Goal: Task Accomplishment & Management: Complete application form

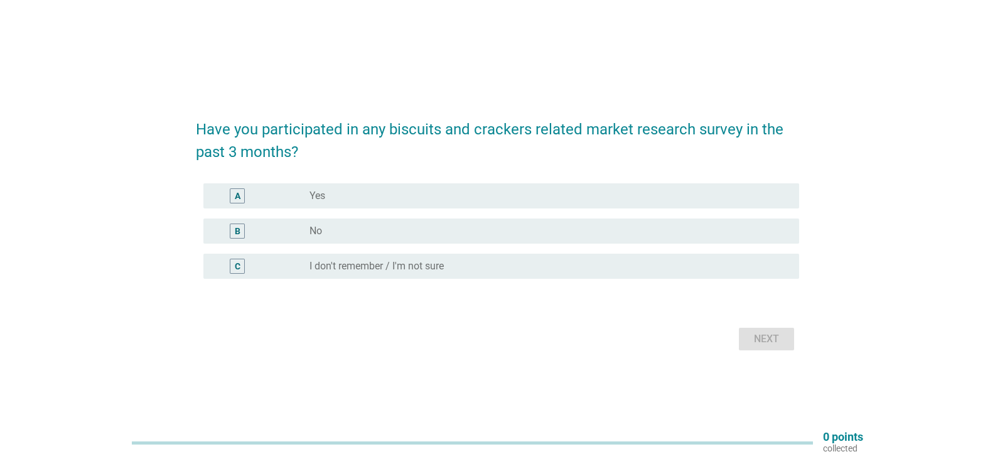
click at [387, 232] on div "radio_button_unchecked No" at bounding box center [545, 231] width 470 height 13
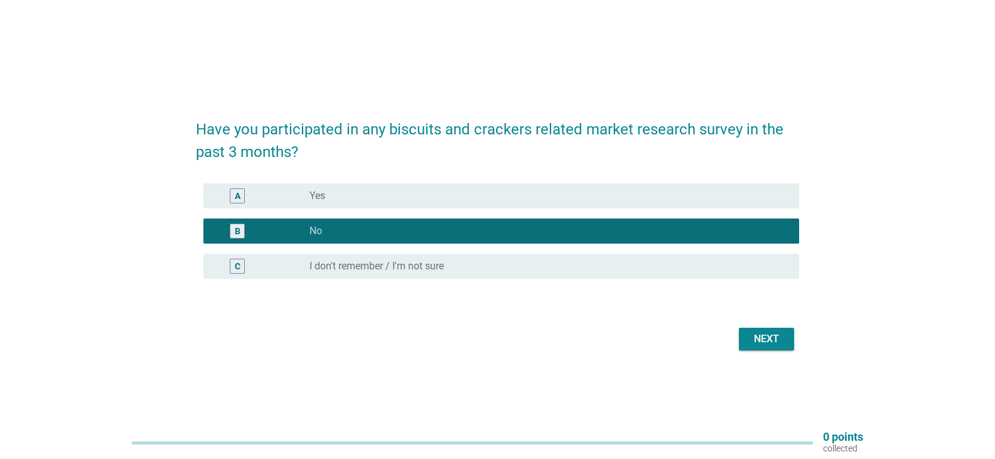
click at [769, 338] on div "Next" at bounding box center [766, 338] width 35 height 15
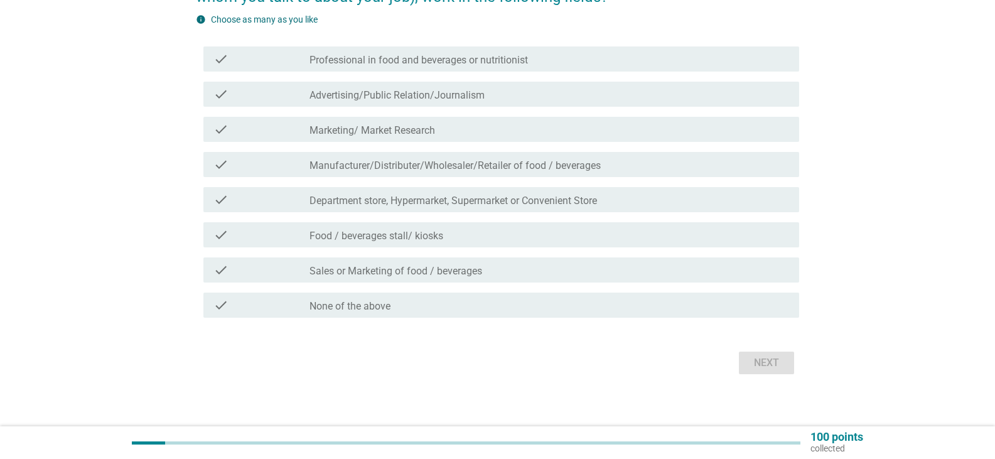
scroll to position [114, 0]
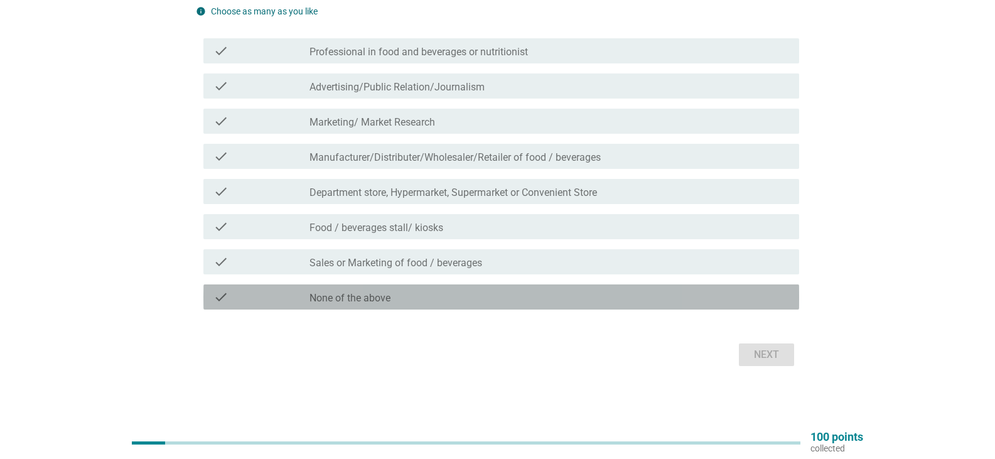
click at [567, 291] on div "check_box_outline_blank None of the above" at bounding box center [550, 296] width 480 height 15
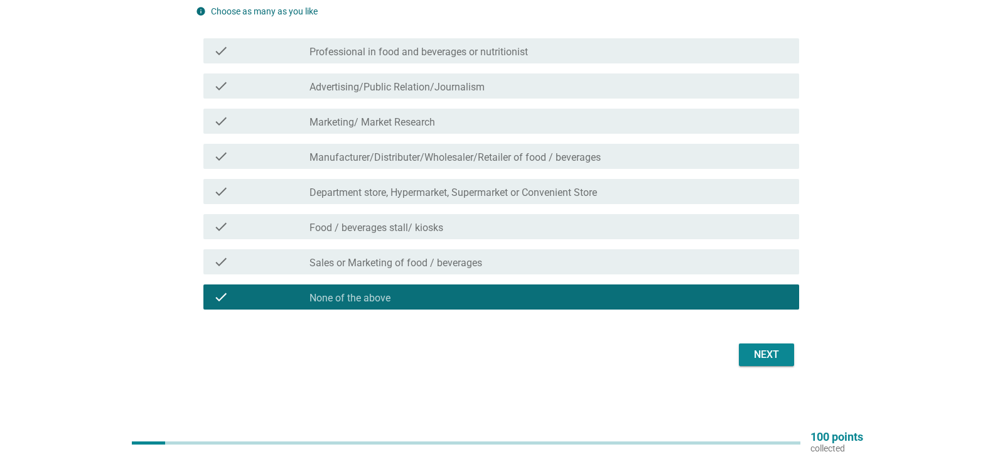
click at [774, 352] on div "Next" at bounding box center [766, 354] width 35 height 15
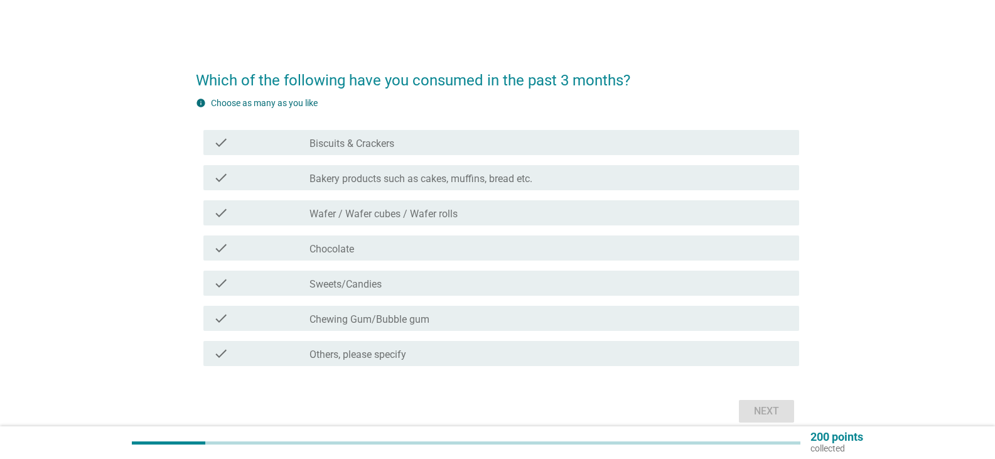
click at [458, 139] on div "check_box_outline_blank Biscuits & Crackers" at bounding box center [550, 142] width 480 height 15
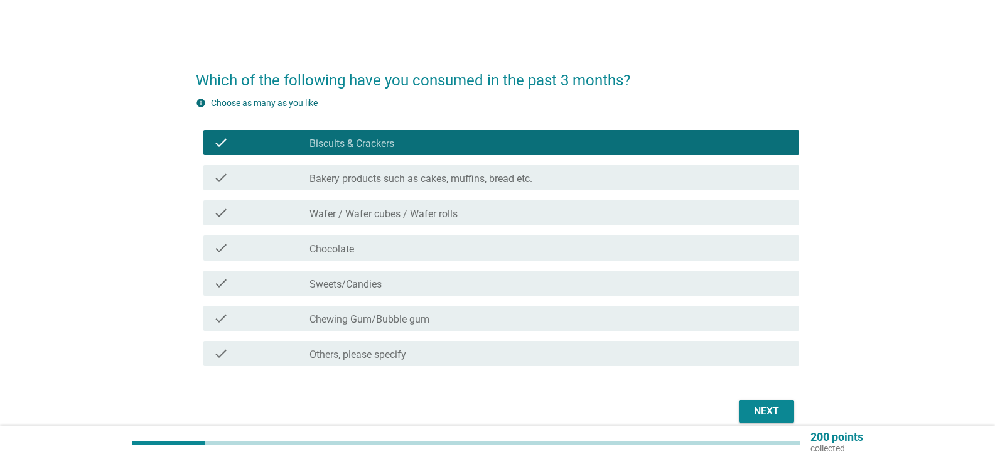
click at [583, 177] on div "check_box_outline_blank Bakery products such as cakes, muffins, bread etc." at bounding box center [550, 177] width 480 height 15
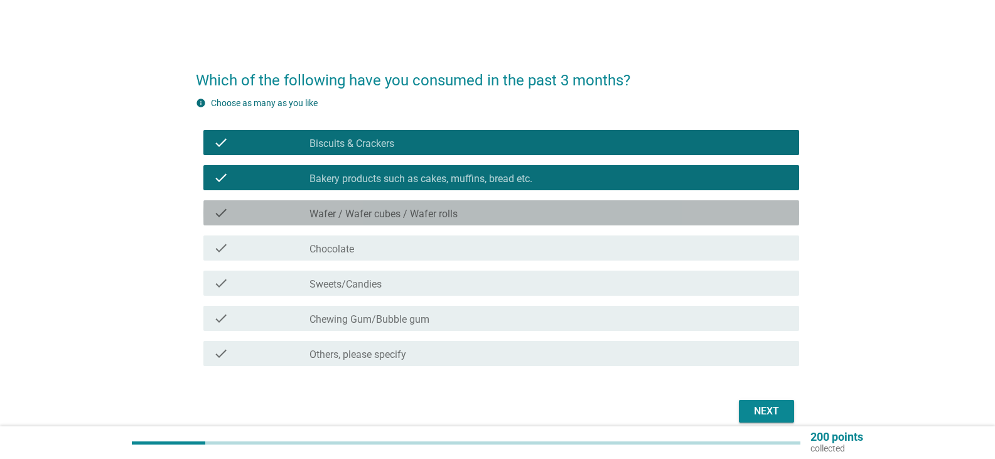
click at [495, 208] on div "check_box_outline_blank Wafer / Wafer cubes / Wafer rolls" at bounding box center [550, 212] width 480 height 15
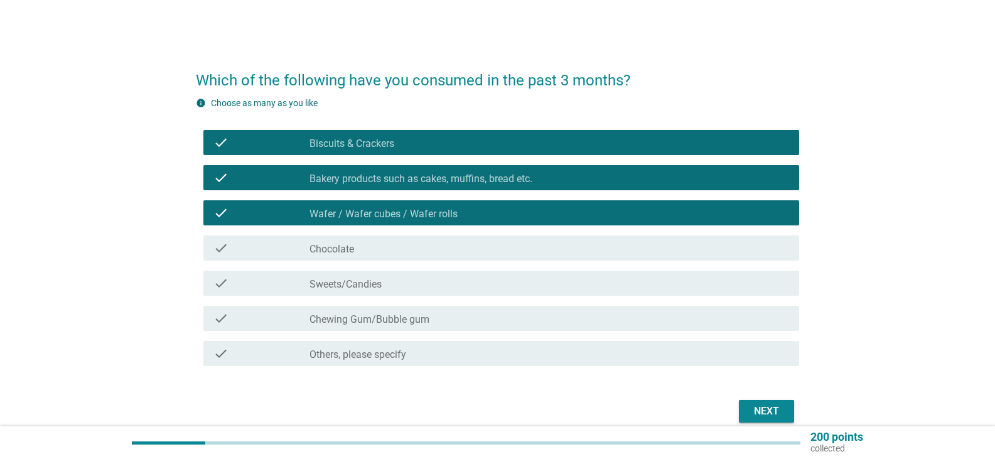
click at [404, 251] on div "check_box_outline_blank Chocolate" at bounding box center [550, 247] width 480 height 15
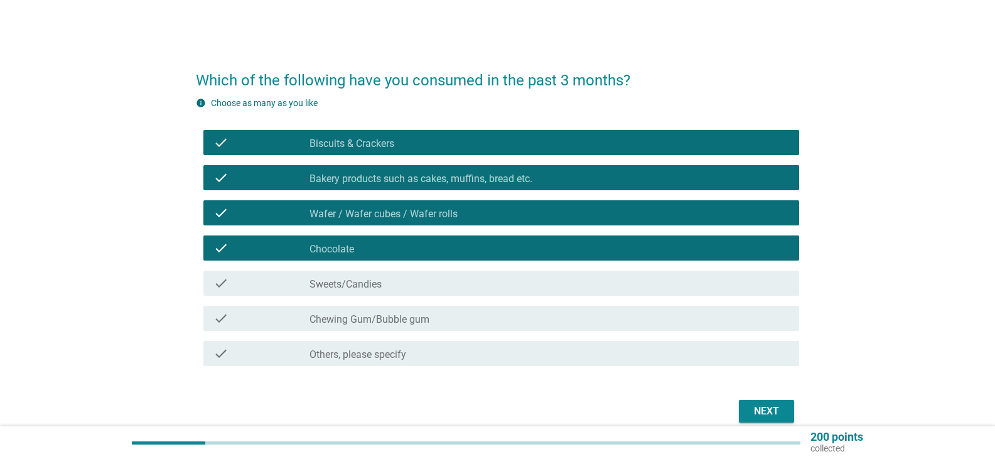
click at [399, 284] on div "check_box_outline_blank Sweets/Candies" at bounding box center [550, 283] width 480 height 15
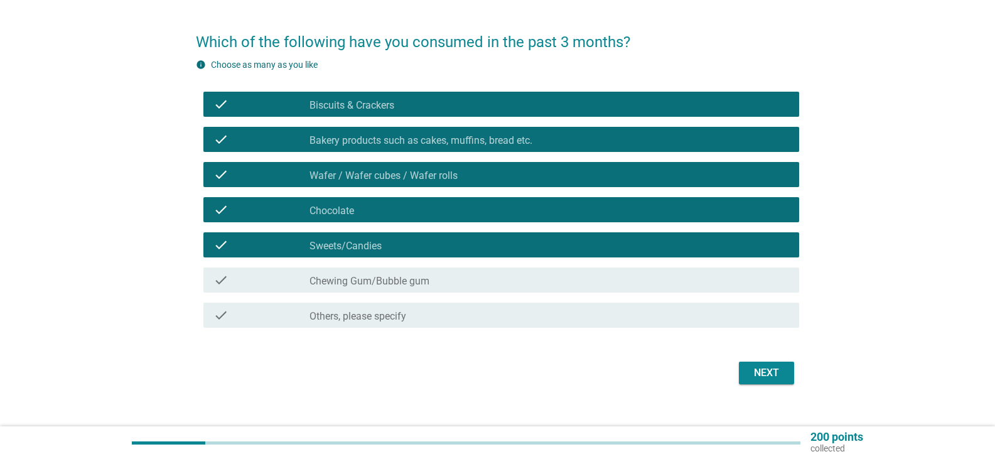
scroll to position [57, 0]
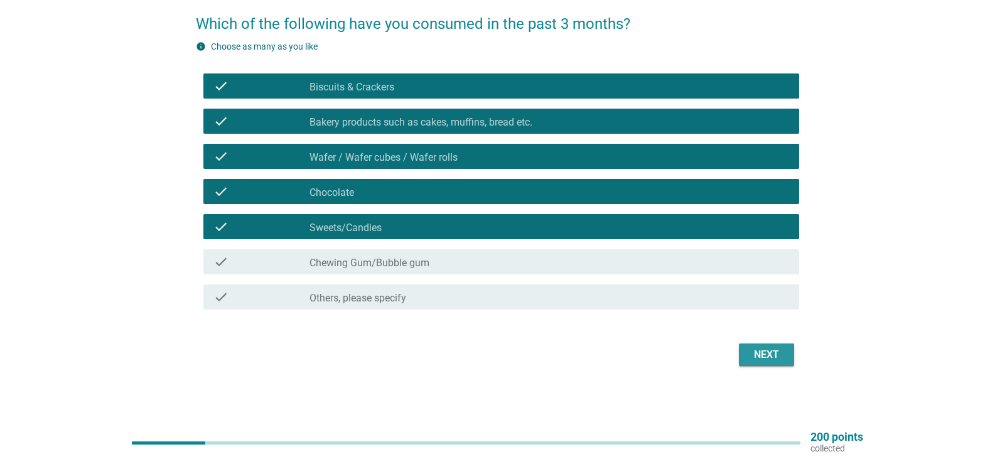
click at [768, 352] on div "Next" at bounding box center [766, 354] width 35 height 15
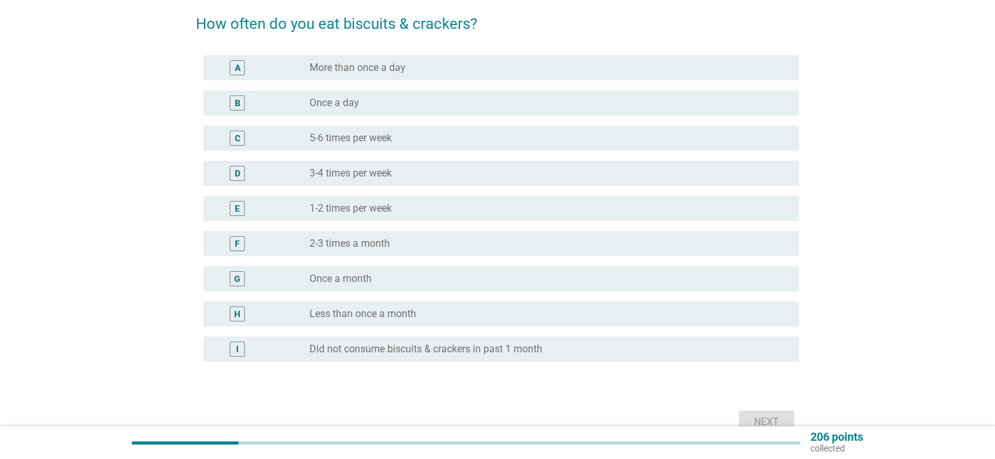
scroll to position [0, 0]
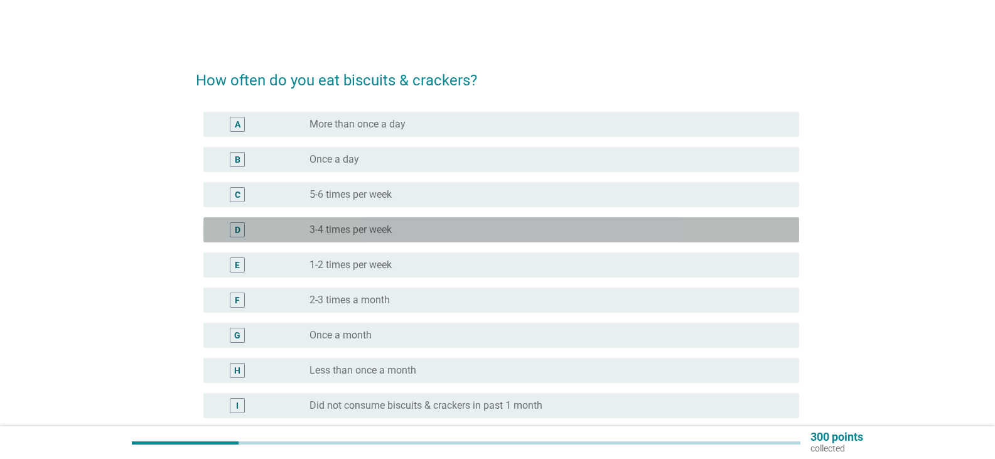
click at [411, 229] on div "radio_button_unchecked 3-4 times per week" at bounding box center [545, 229] width 470 height 13
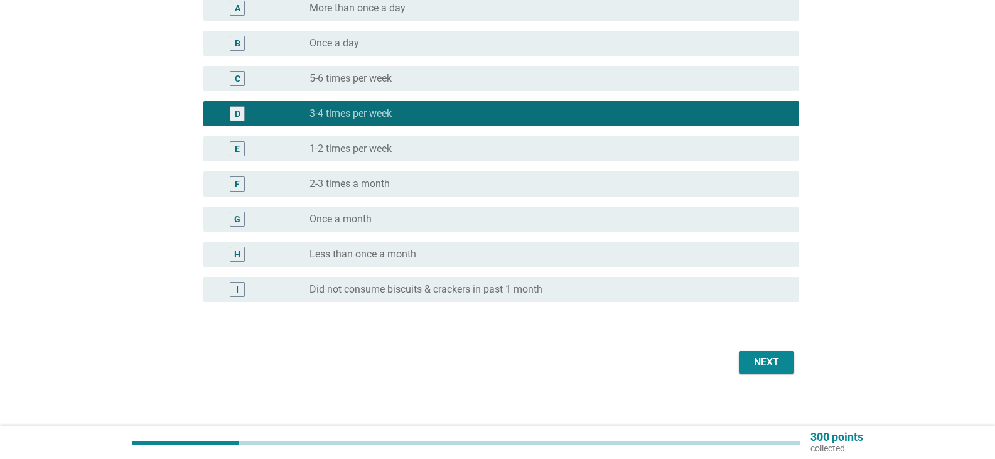
scroll to position [124, 0]
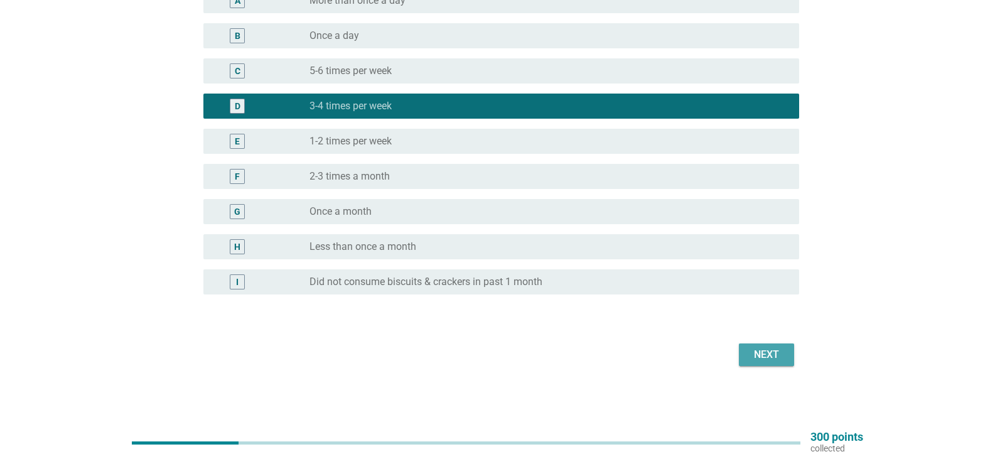
click at [771, 355] on div "Next" at bounding box center [766, 354] width 35 height 15
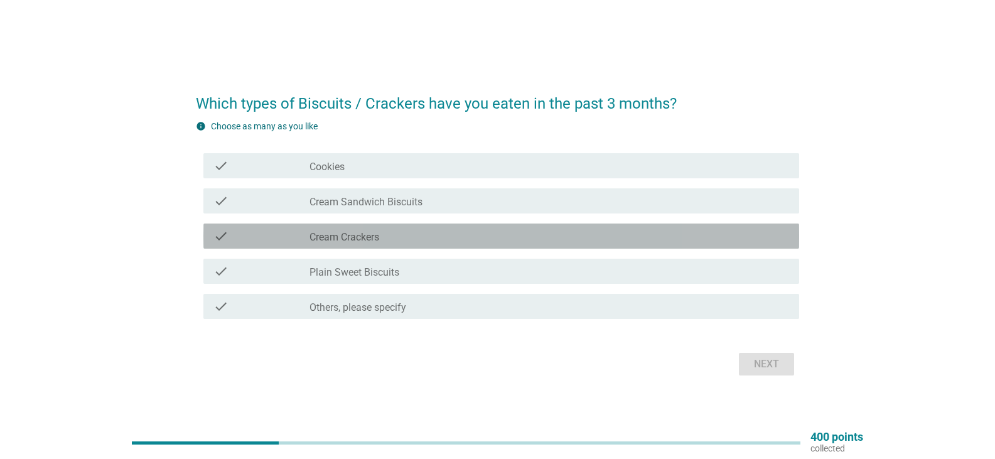
click at [428, 234] on div "check_box_outline_blank Cream Crackers" at bounding box center [550, 236] width 480 height 15
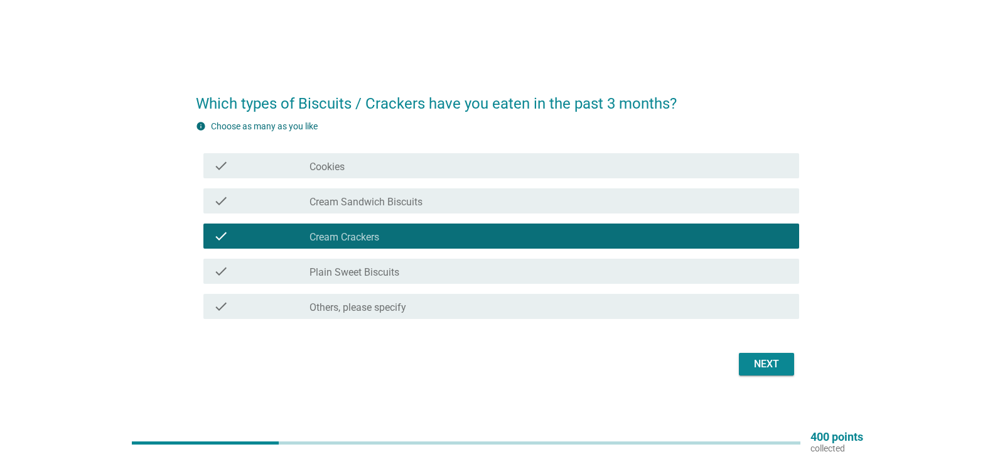
click at [414, 302] on div "check_box_outline_blank Others, please specify" at bounding box center [550, 306] width 480 height 15
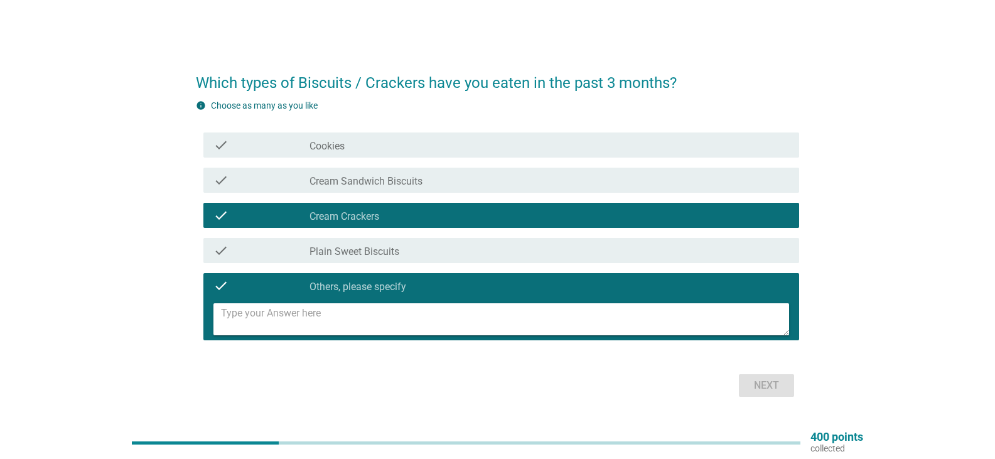
click at [270, 316] on textarea at bounding box center [505, 319] width 568 height 32
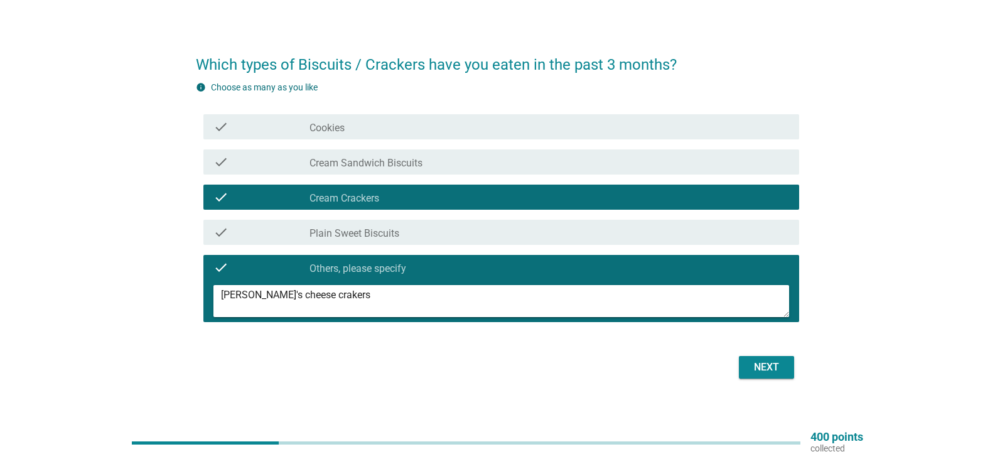
scroll to position [33, 0]
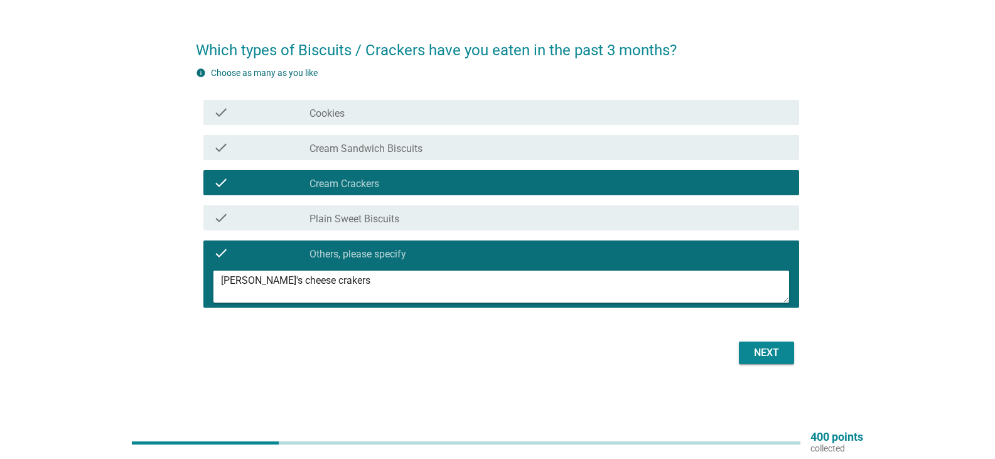
type textarea "[PERSON_NAME]'s cheese crakers"
click at [768, 350] on div "Next" at bounding box center [766, 352] width 35 height 15
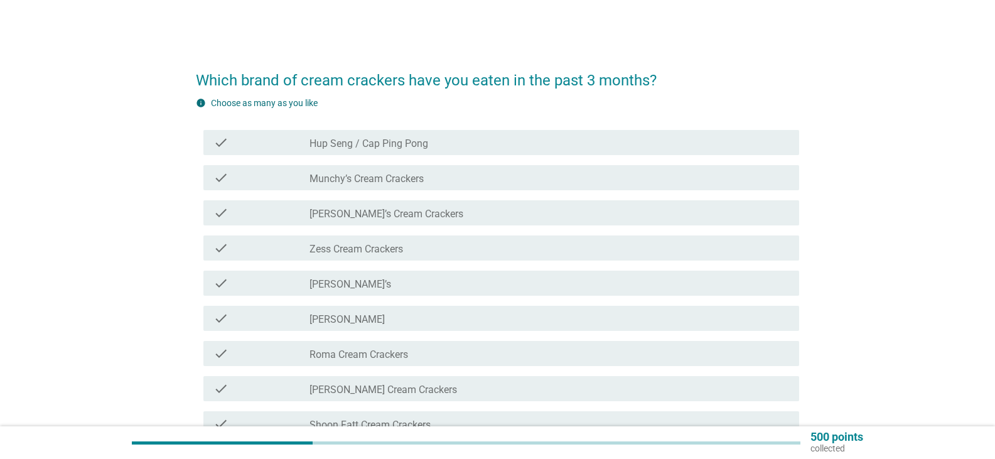
click at [470, 136] on div "check_box_outline_blank Hup Seng / Cap Ping Pong" at bounding box center [550, 142] width 480 height 15
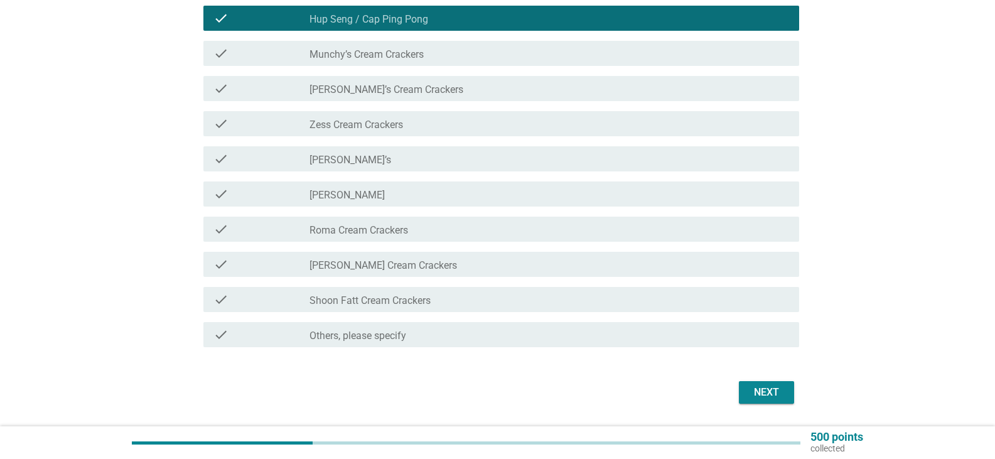
scroll to position [126, 0]
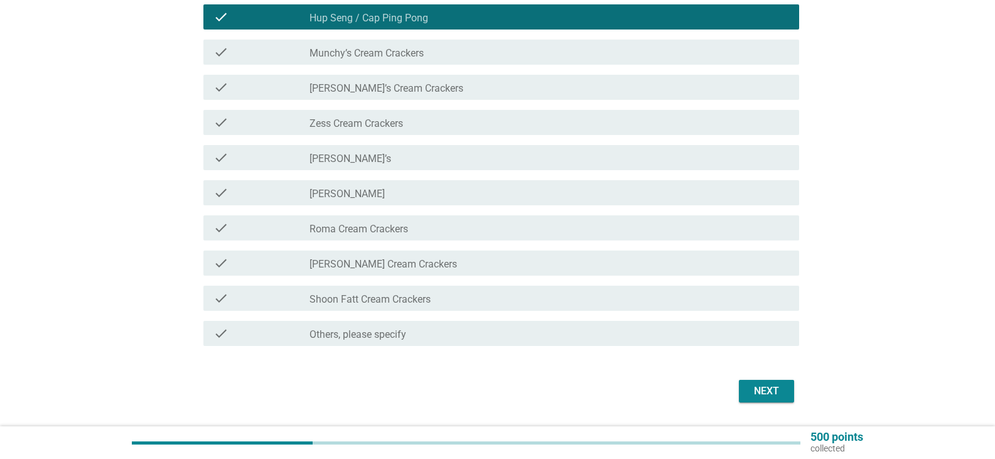
click at [485, 14] on div "check_box_outline_blank Hup Seng / Cap Ping Pong" at bounding box center [550, 16] width 480 height 15
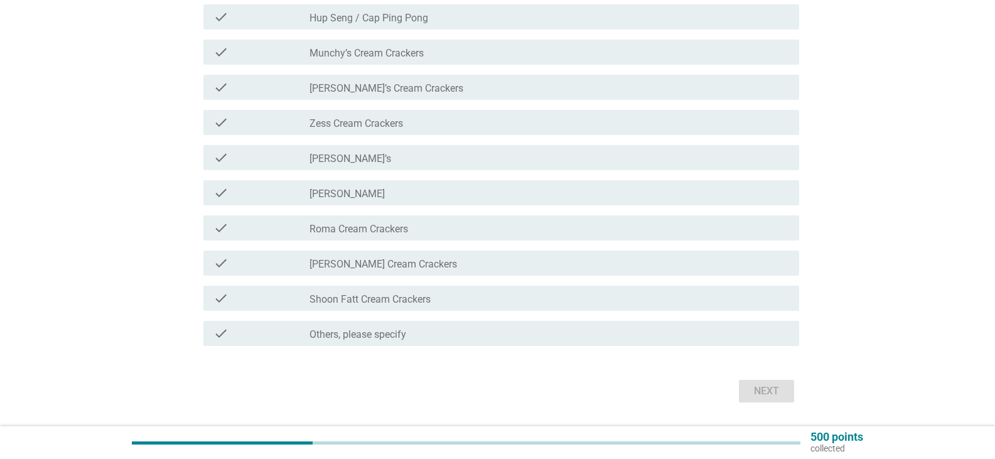
click at [426, 261] on div "check_box_outline_blank [PERSON_NAME] Cream Crackers" at bounding box center [550, 263] width 480 height 15
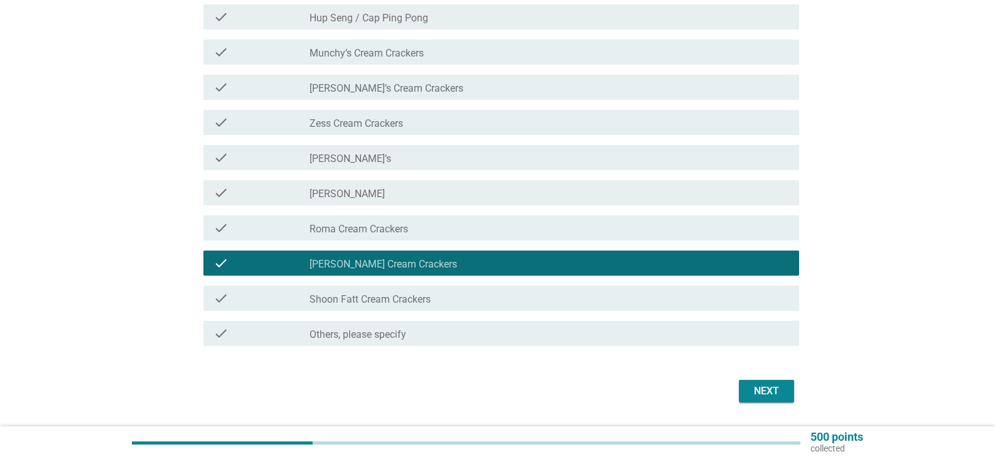
scroll to position [162, 0]
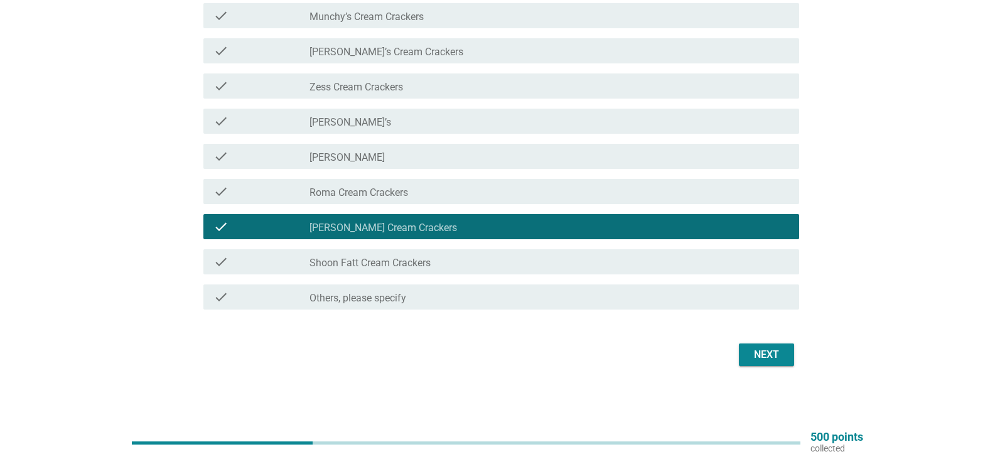
click at [777, 351] on div "Next" at bounding box center [766, 354] width 35 height 15
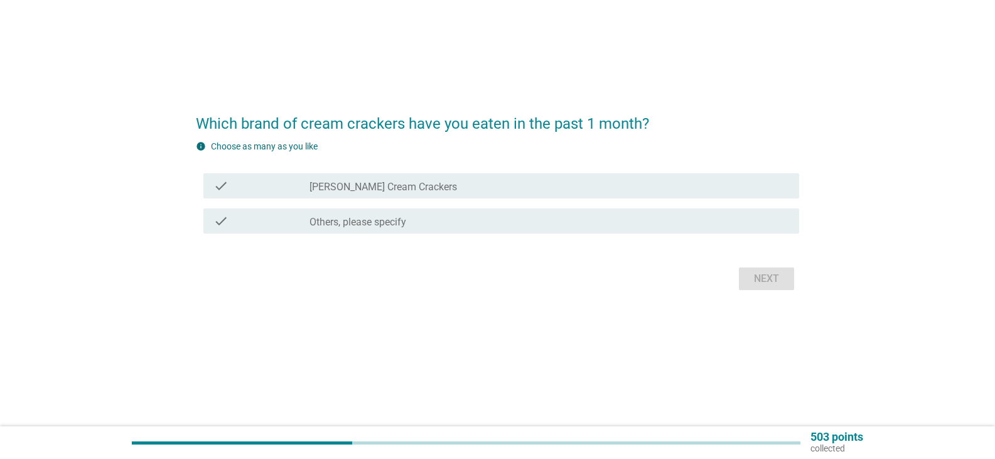
scroll to position [0, 0]
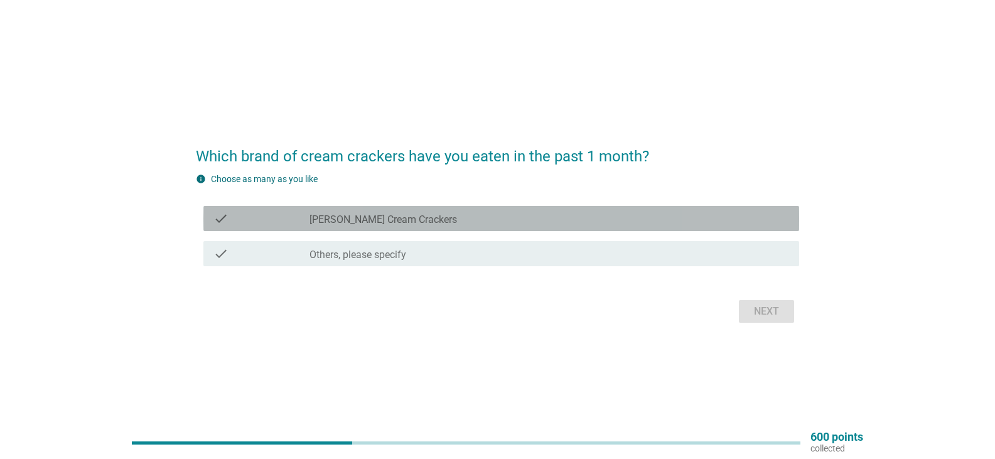
click at [408, 219] on label "[PERSON_NAME] Cream Crackers" at bounding box center [384, 219] width 148 height 13
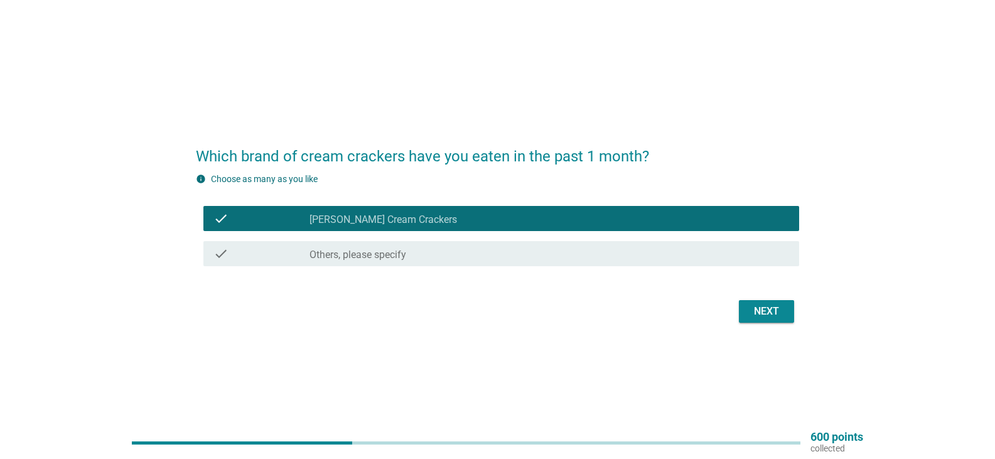
click at [775, 311] on div "Next" at bounding box center [766, 311] width 35 height 15
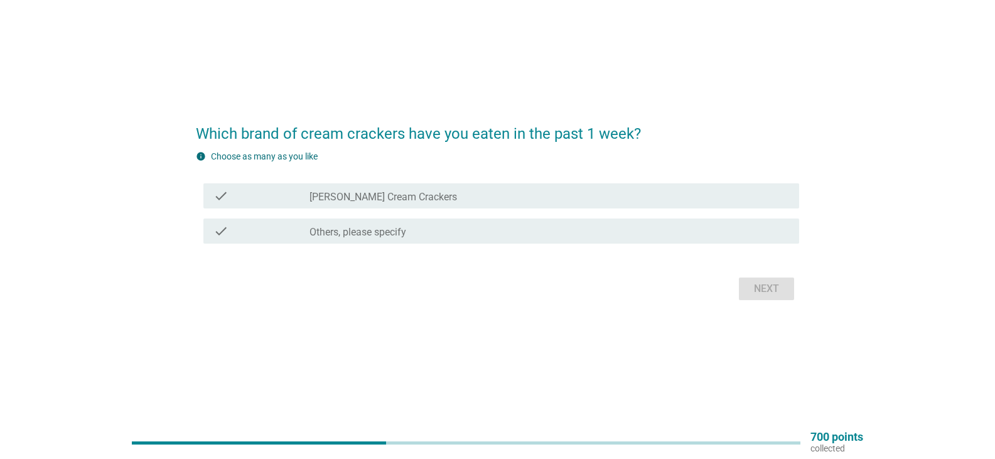
scroll to position [33, 0]
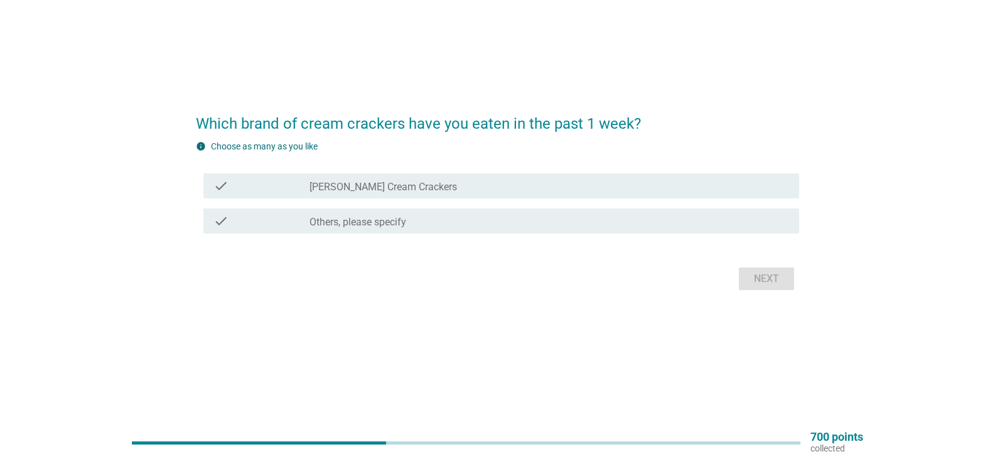
click at [393, 188] on label "[PERSON_NAME] Cream Crackers" at bounding box center [384, 187] width 148 height 13
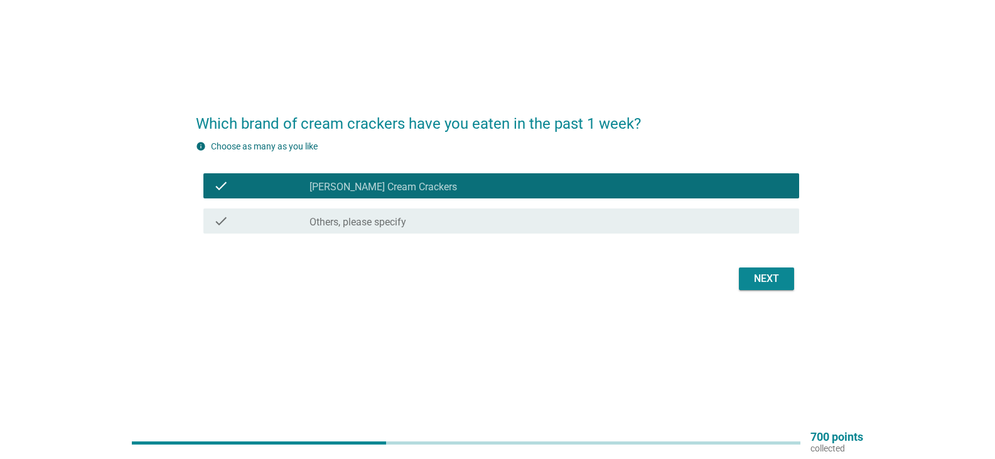
click at [756, 277] on div "Next" at bounding box center [766, 278] width 35 height 15
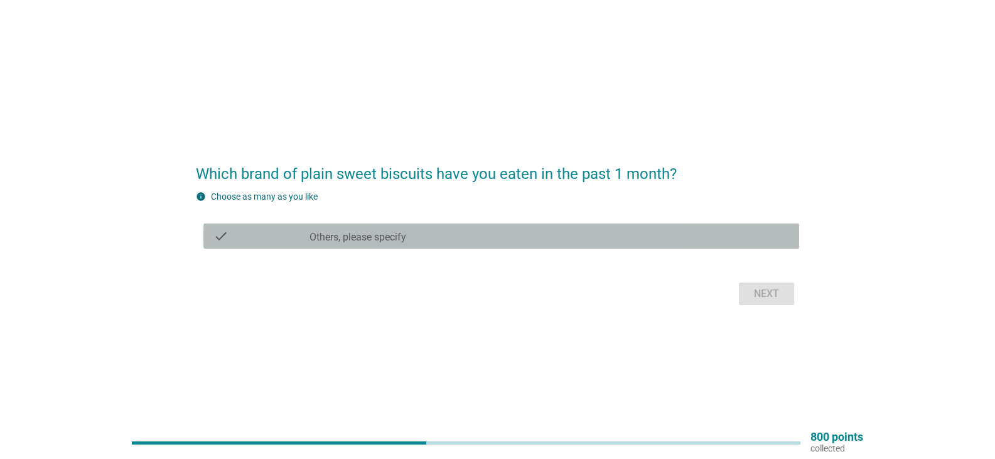
click at [379, 237] on label "Others, please specify" at bounding box center [358, 237] width 97 height 13
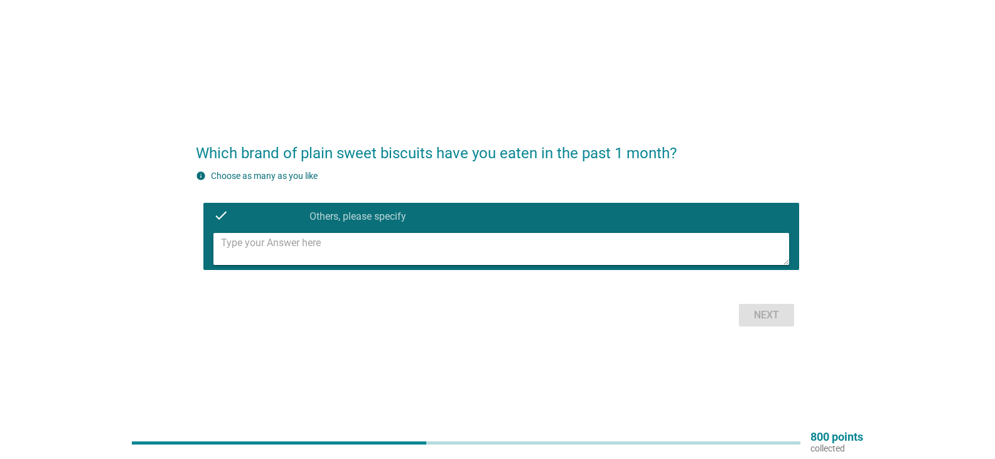
click at [289, 245] on textarea at bounding box center [505, 249] width 568 height 32
type textarea "[PERSON_NAME]'s Cheese Crackers"
click at [760, 310] on div "Next" at bounding box center [766, 315] width 35 height 15
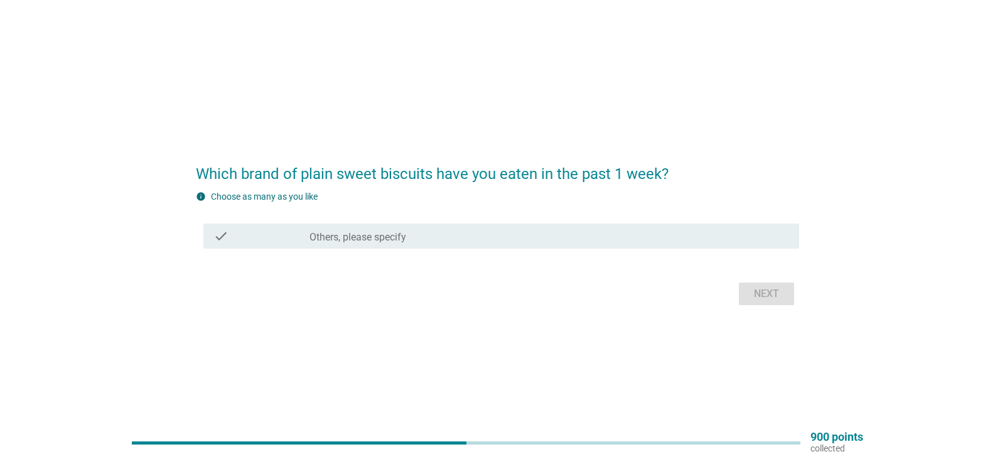
click at [529, 238] on div "check_box_outline_blank Others, please specify" at bounding box center [550, 236] width 480 height 15
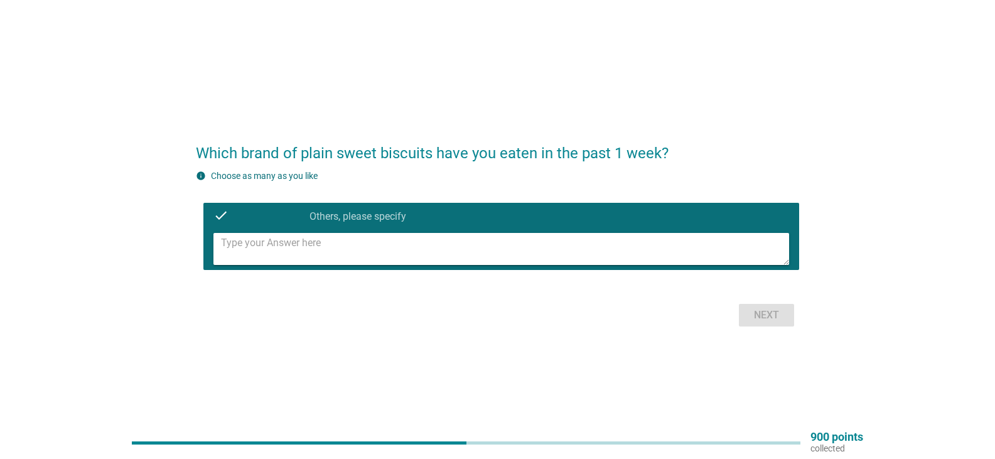
click at [456, 246] on textarea at bounding box center [505, 249] width 568 height 32
type textarea "[PERSON_NAME] Crackers"
click at [768, 308] on div "Next" at bounding box center [766, 315] width 35 height 15
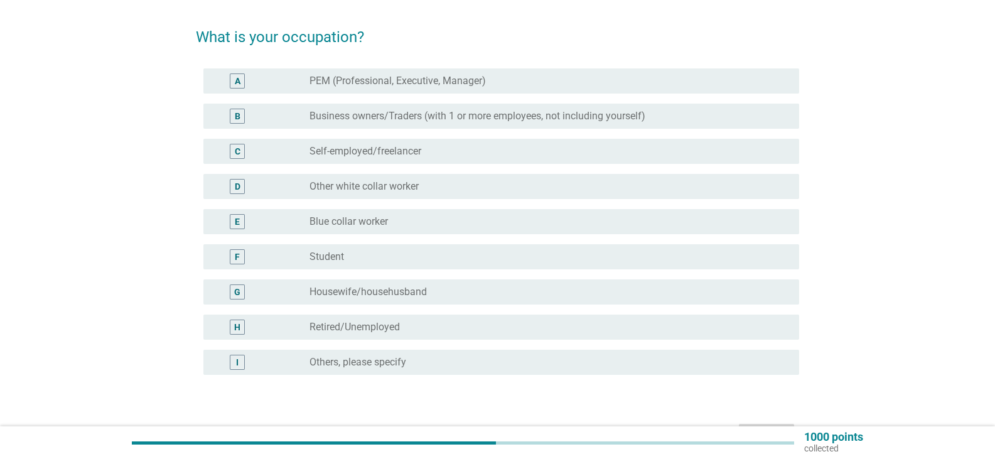
scroll to position [63, 0]
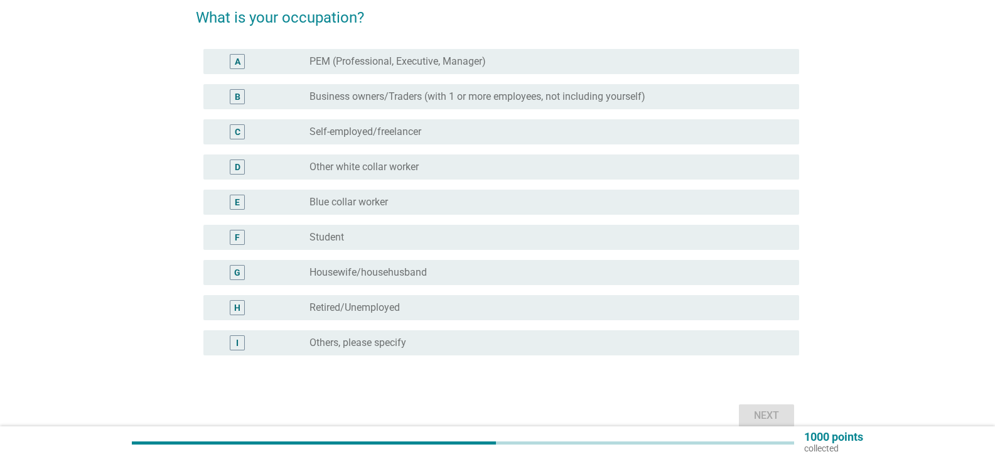
click at [467, 60] on label "PEM (Professional, Executive, Manager)" at bounding box center [398, 61] width 176 height 13
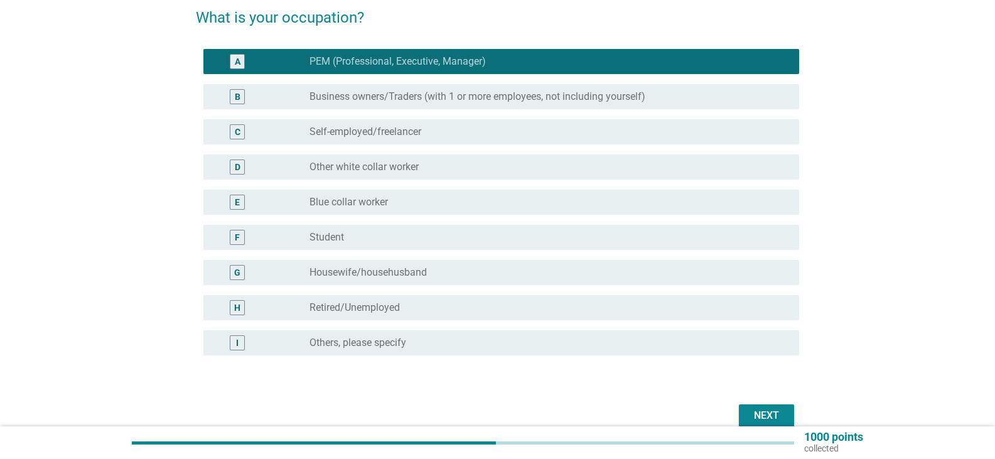
scroll to position [124, 0]
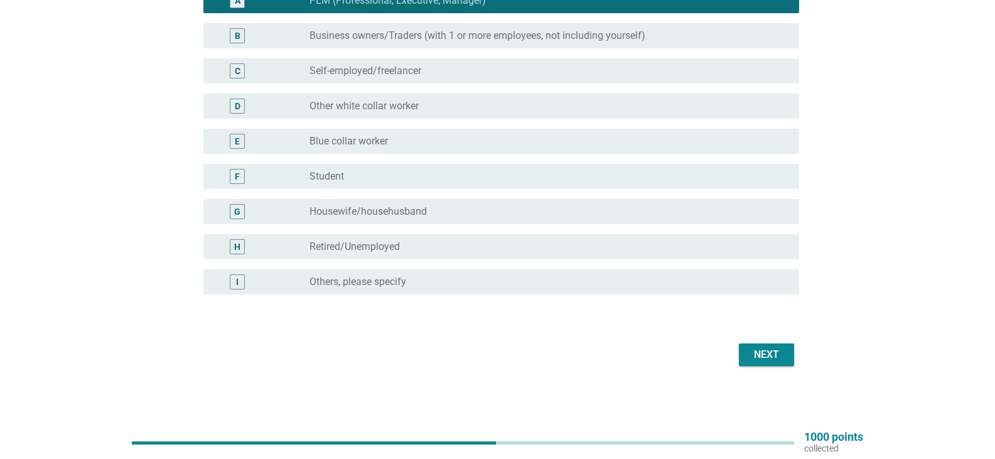
click at [775, 349] on div "Next" at bounding box center [766, 354] width 35 height 15
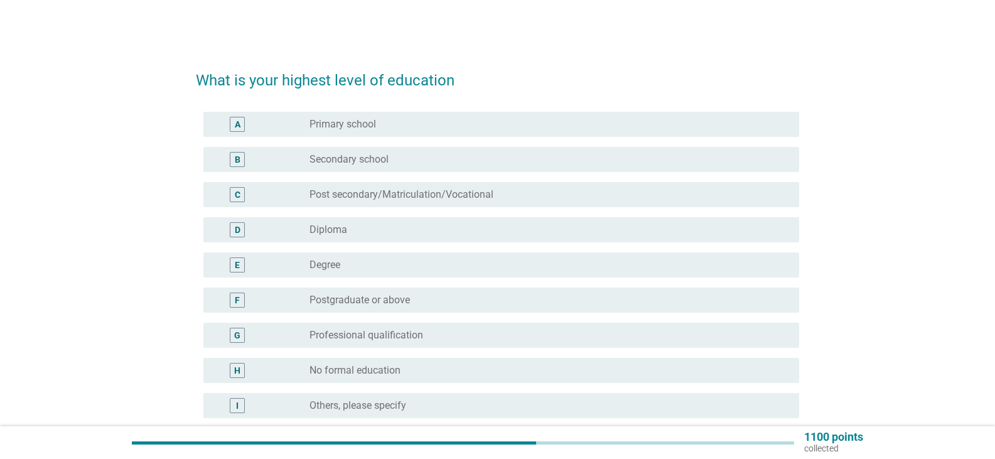
click at [419, 232] on div "radio_button_unchecked Diploma" at bounding box center [545, 229] width 470 height 13
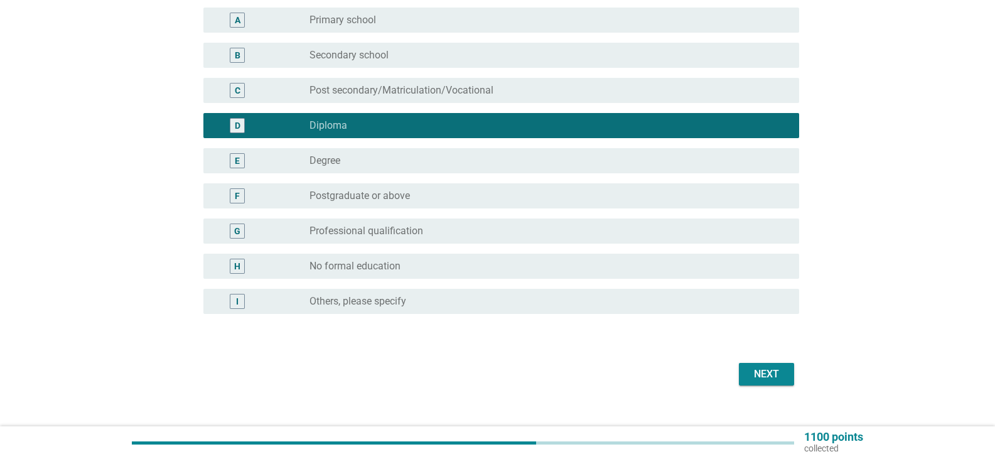
scroll to position [124, 0]
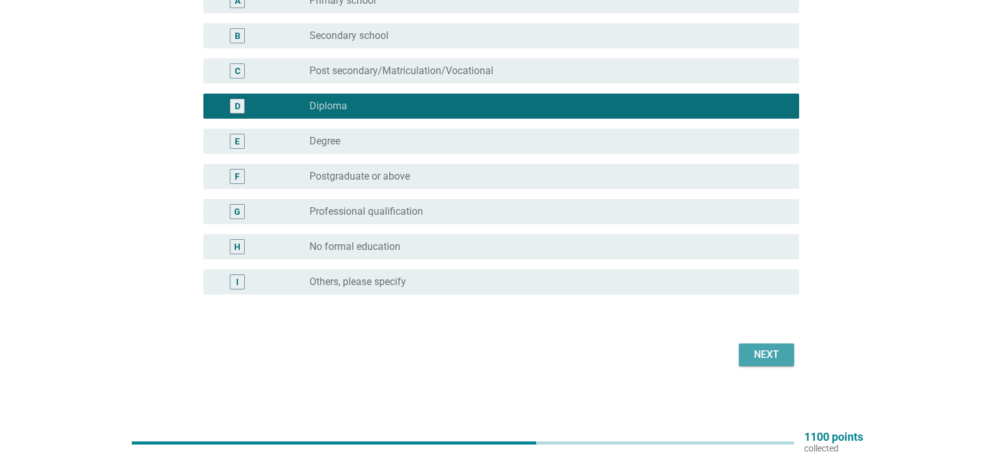
click at [753, 355] on div "Next" at bounding box center [766, 354] width 35 height 15
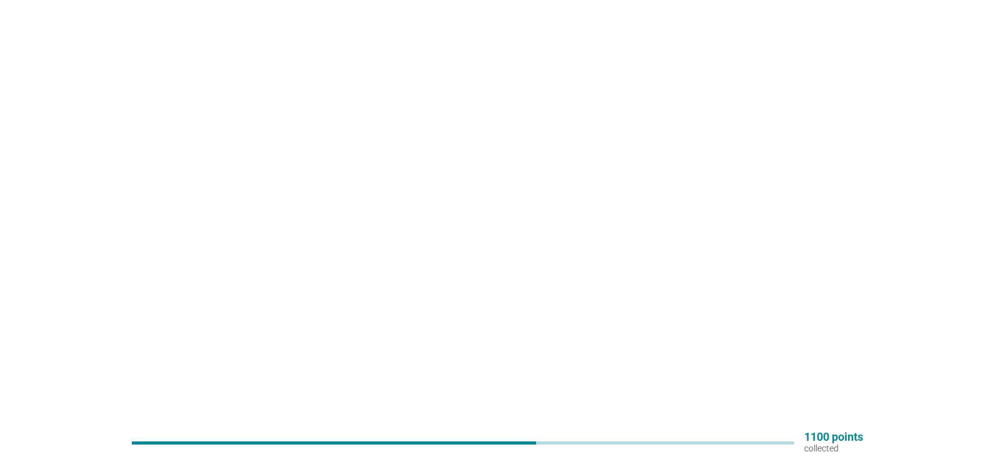
scroll to position [0, 0]
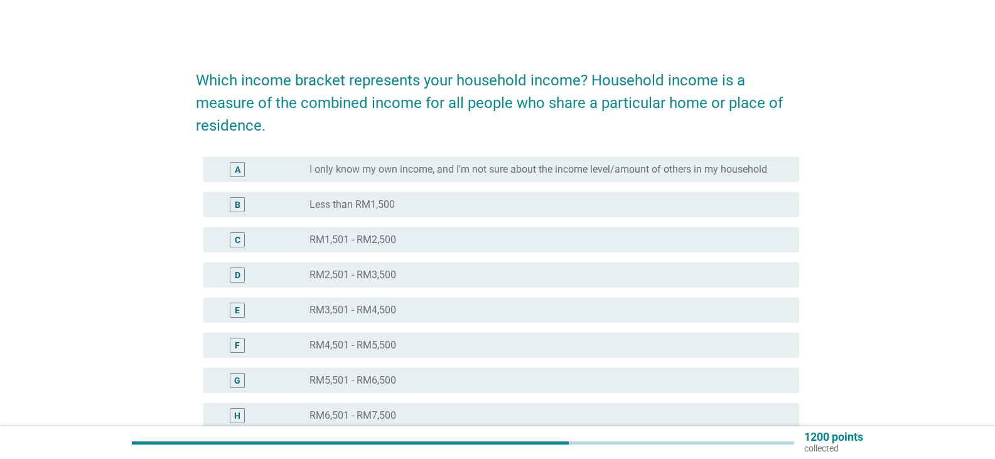
click at [424, 379] on div "radio_button_unchecked RM5,501 - RM6,500" at bounding box center [545, 380] width 470 height 13
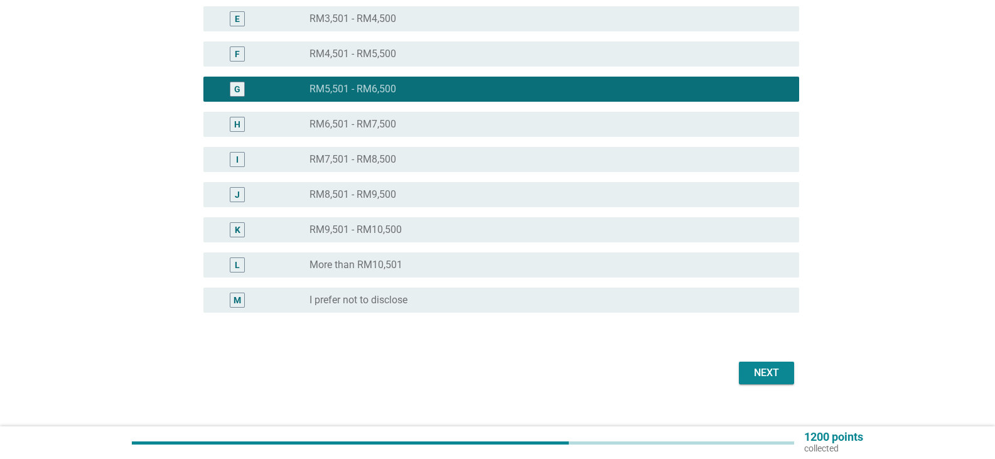
scroll to position [310, 0]
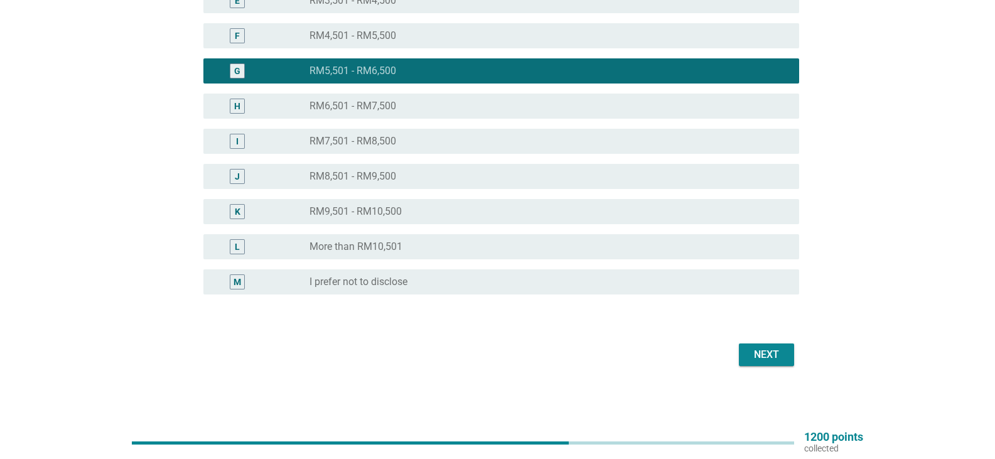
click at [765, 354] on div "Next" at bounding box center [766, 354] width 35 height 15
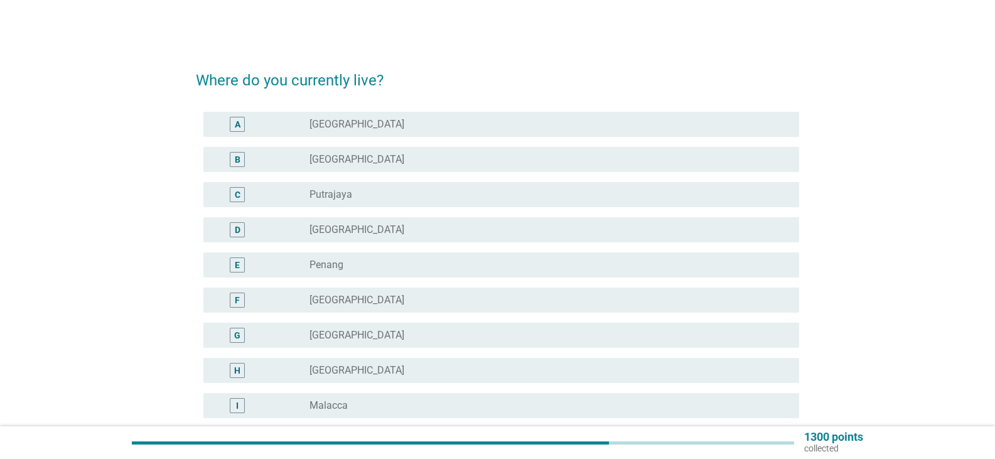
click at [401, 174] on div "B radio_button_unchecked [GEOGRAPHIC_DATA]" at bounding box center [497, 159] width 603 height 35
click at [402, 159] on div "radio_button_unchecked [GEOGRAPHIC_DATA]" at bounding box center [545, 159] width 470 height 13
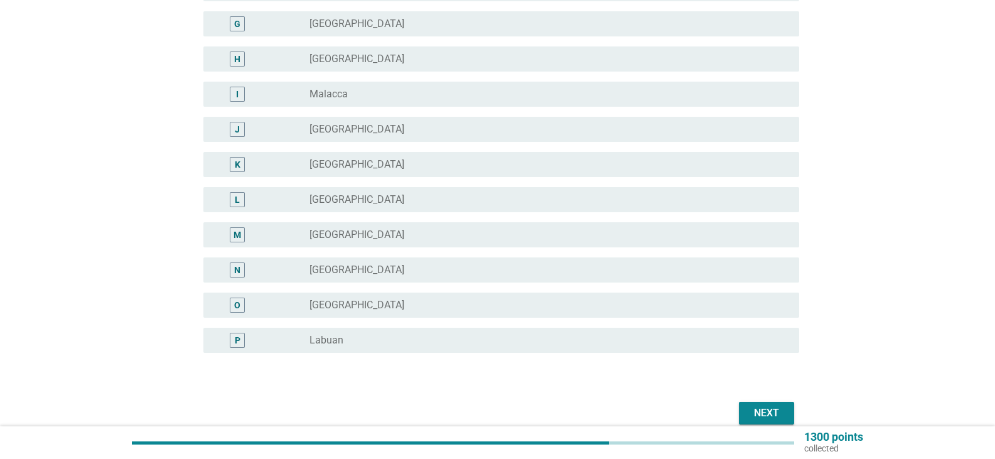
scroll to position [370, 0]
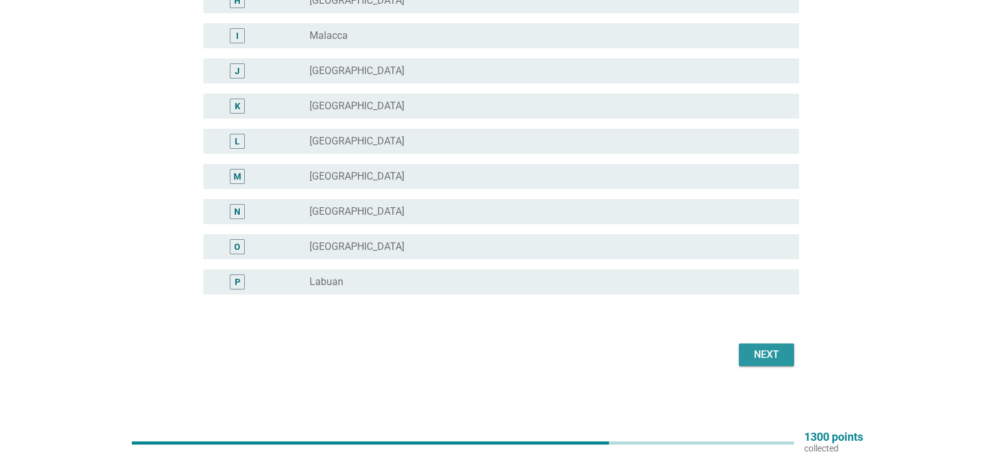
click at [767, 349] on div "Next" at bounding box center [766, 354] width 35 height 15
